Goal: Find specific page/section: Find specific page/section

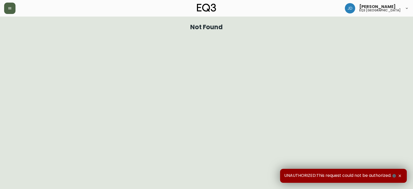
drag, startPoint x: 18, startPoint y: 8, endPoint x: 6, endPoint y: 8, distance: 11.4
click at [13, 9] on div at bounding box center [71, 8] width 135 height 11
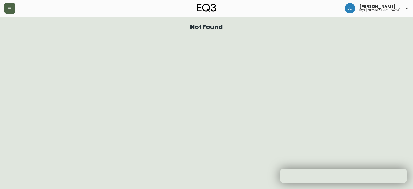
click at [6, 8] on button "button" at bounding box center [9, 8] width 11 height 11
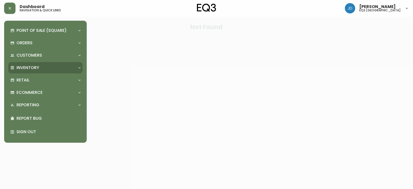
click at [38, 63] on div "Inventory" at bounding box center [45, 67] width 74 height 11
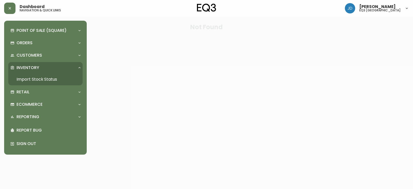
click at [32, 77] on link "Import Stock Status" at bounding box center [45, 79] width 74 height 12
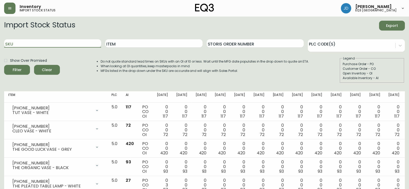
click at [48, 43] on input "SKU" at bounding box center [52, 43] width 97 height 8
paste input "[PHONE_NUMBER]"
type input "[PHONE_NUMBER]"
click at [12, 68] on span "Filter" at bounding box center [17, 70] width 18 height 6
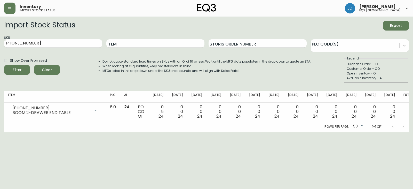
click at [401, 126] on div at bounding box center [398, 126] width 21 height 10
click at [404, 126] on div at bounding box center [398, 126] width 21 height 10
click at [408, 49] on div at bounding box center [404, 45] width 9 height 9
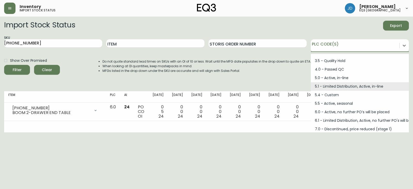
scroll to position [52, 0]
